Goal: Task Accomplishment & Management: Manage account settings

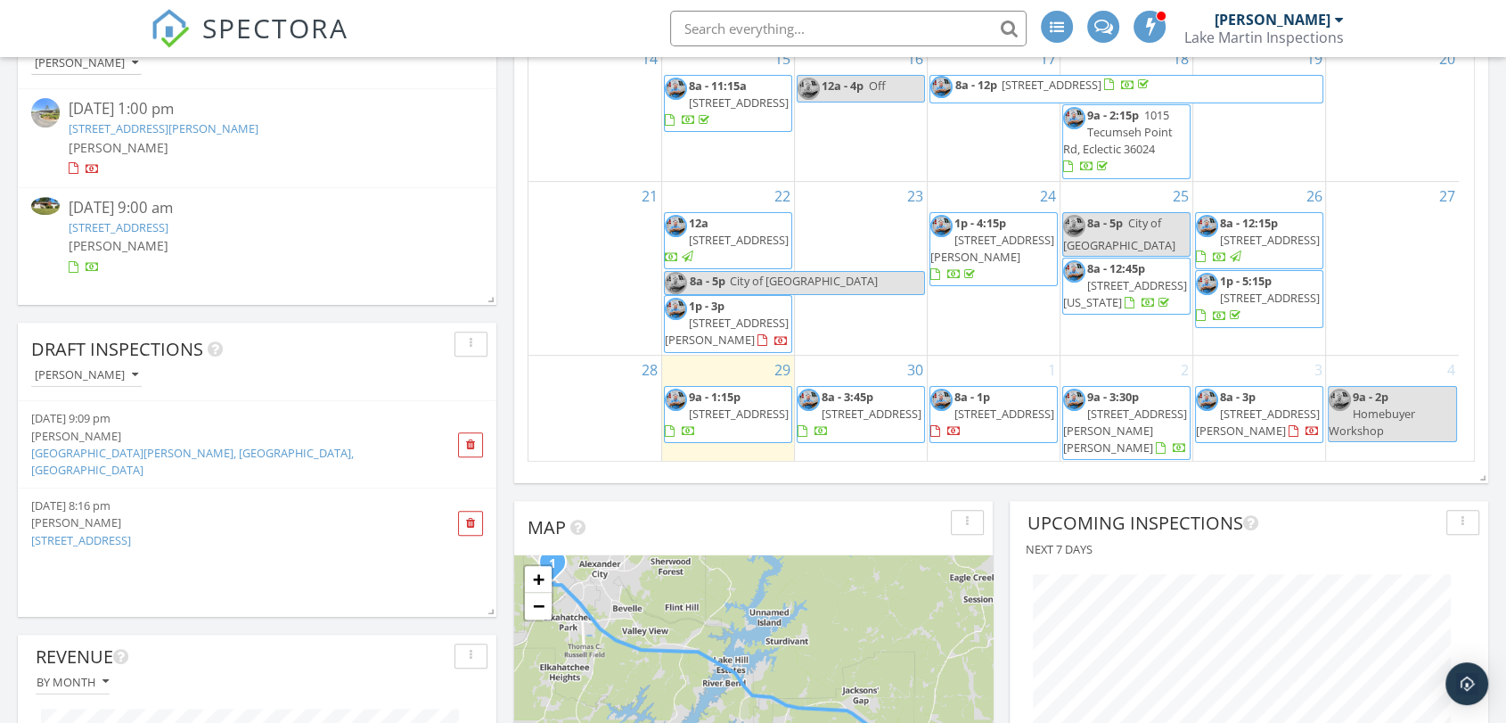
scroll to position [825, 0]
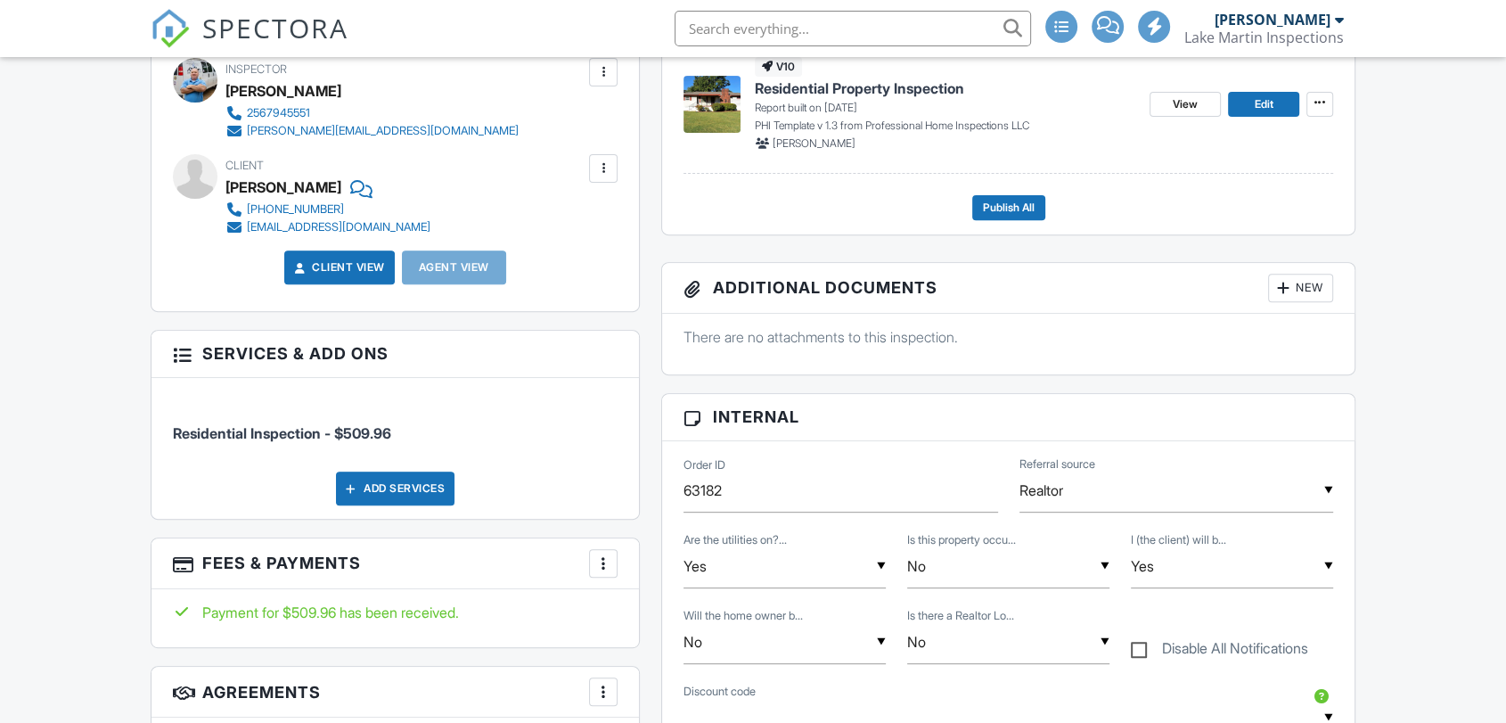
scroll to position [990, 0]
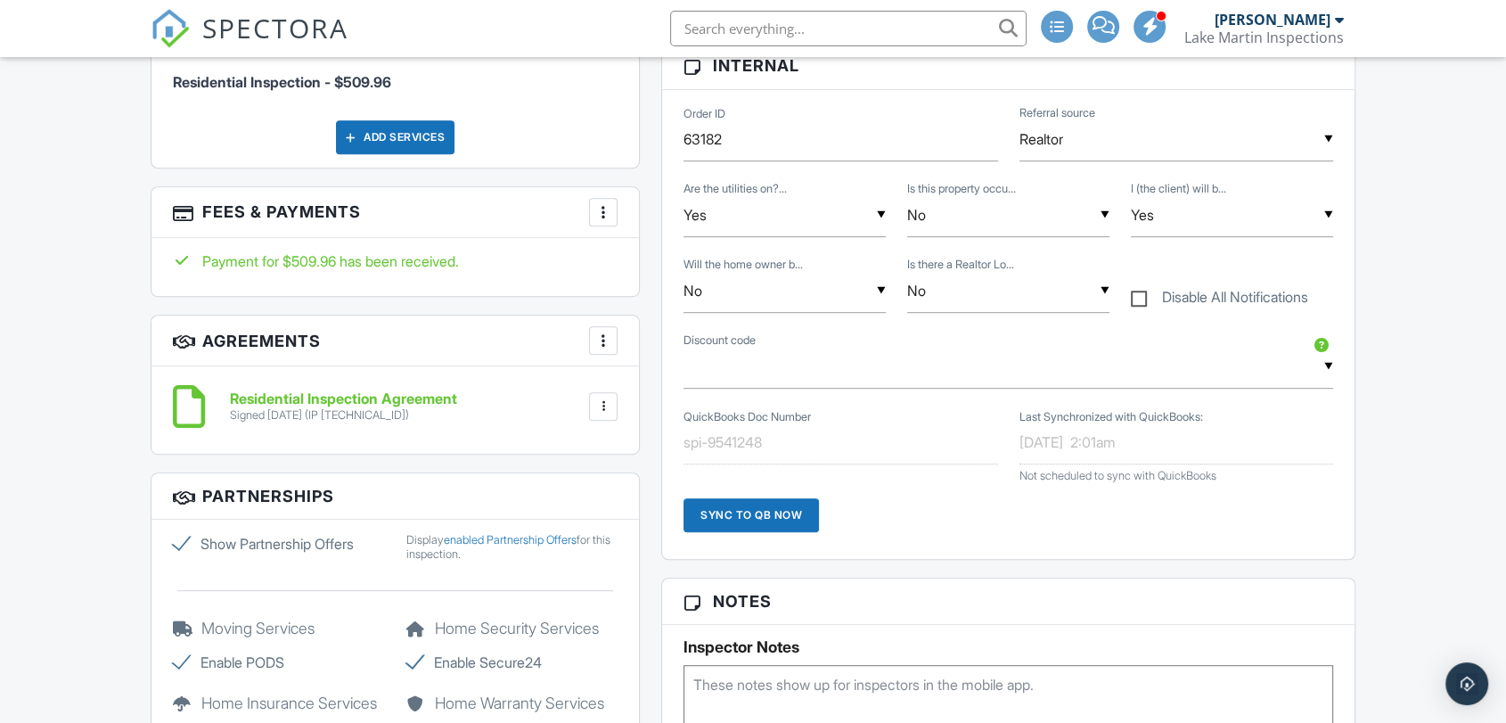
click at [600, 401] on div at bounding box center [603, 406] width 18 height 18
click at [555, 544] on li "Download" at bounding box center [556, 544] width 102 height 45
click at [599, 201] on div "More" at bounding box center [603, 212] width 29 height 29
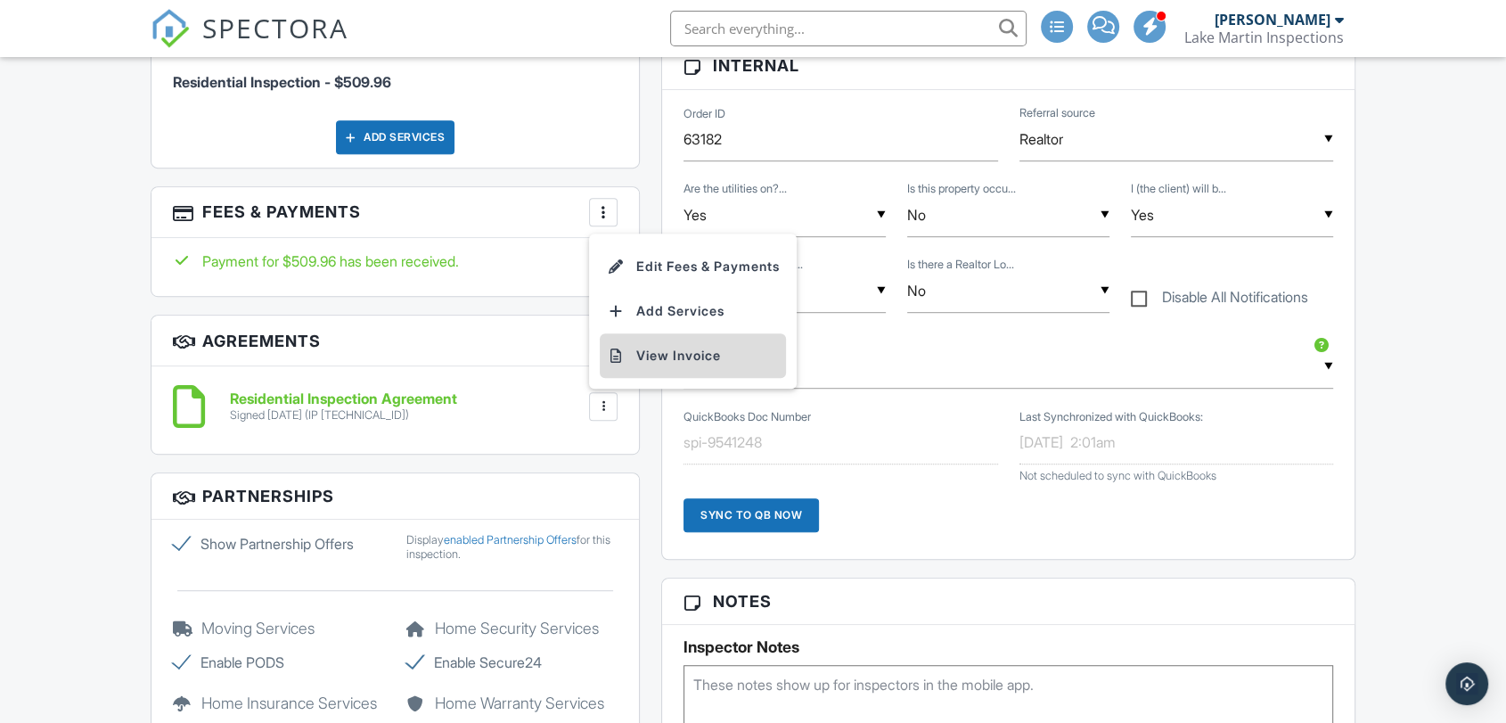
click at [671, 357] on li "View Invoice" at bounding box center [693, 355] width 186 height 45
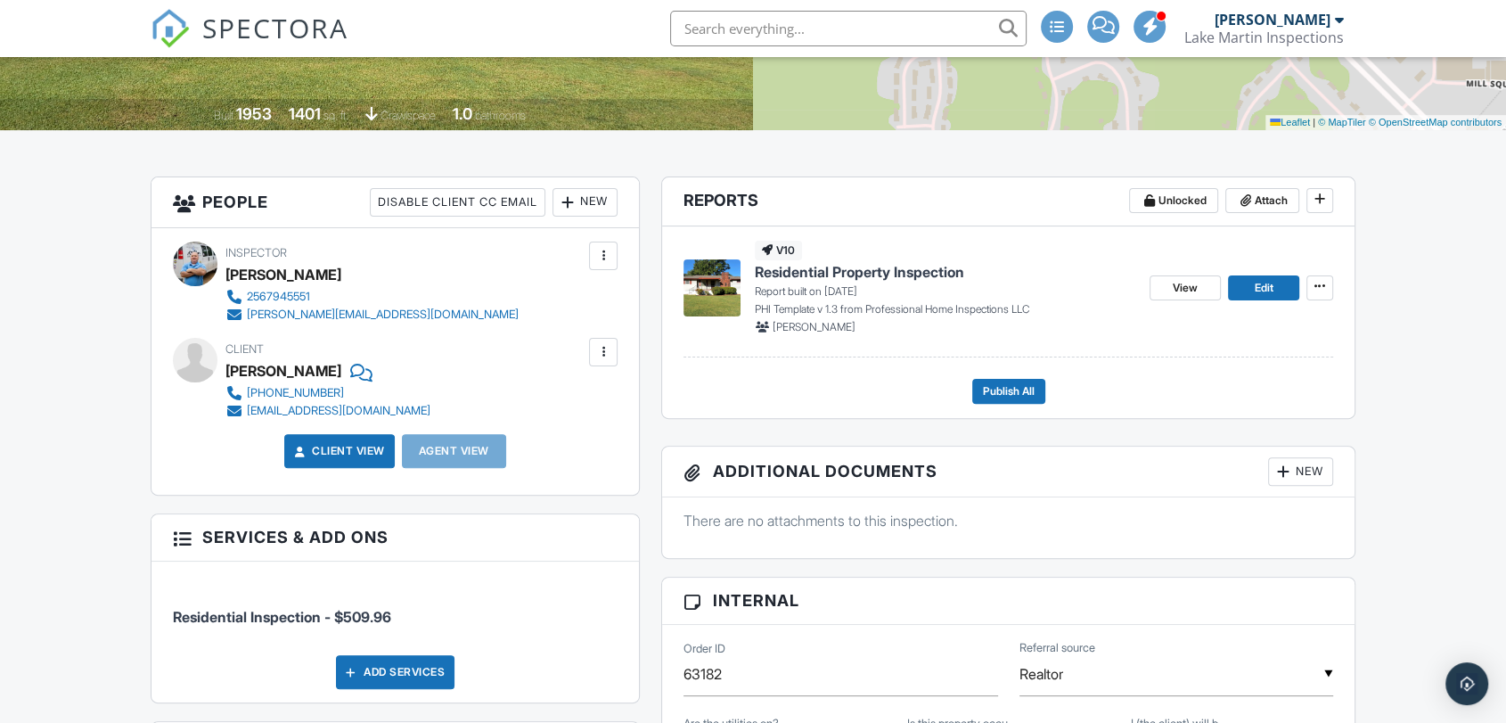
scroll to position [456, 0]
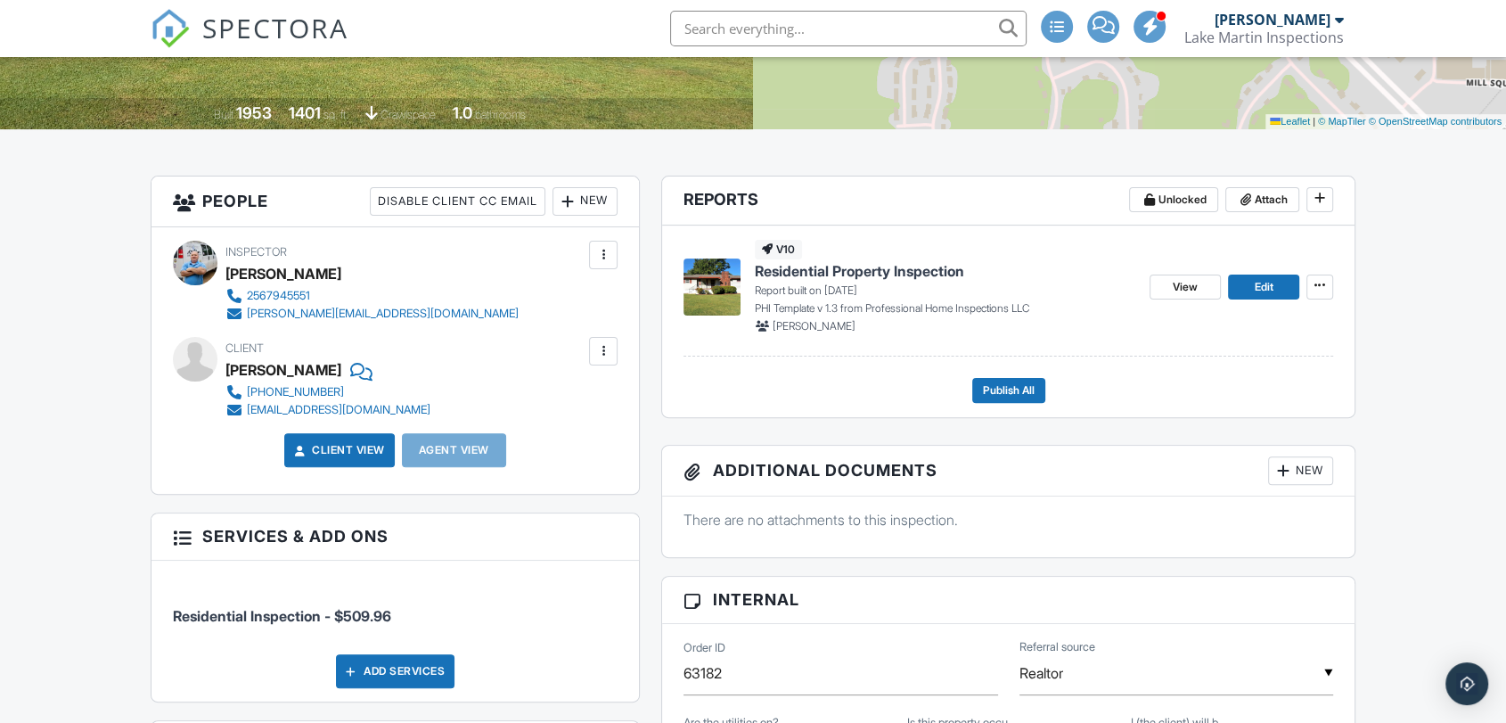
drag, startPoint x: 630, startPoint y: 422, endPoint x: 505, endPoint y: 479, distance: 137.2
click at [866, 266] on span "Residential Property Inspection" at bounding box center [859, 271] width 209 height 20
